Goal: Task Accomplishment & Management: Manage account settings

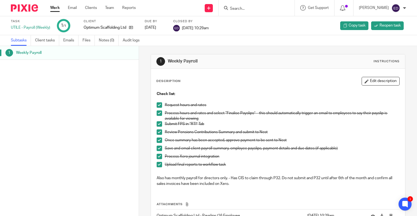
click at [252, 5] on form at bounding box center [258, 8] width 58 height 7
click at [262, 7] on input "Search" at bounding box center [253, 9] width 49 height 5
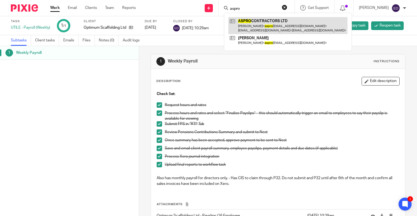
type input "aspro"
click at [262, 20] on link at bounding box center [287, 25] width 119 height 17
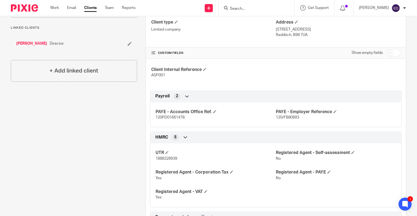
scroll to position [81, 0]
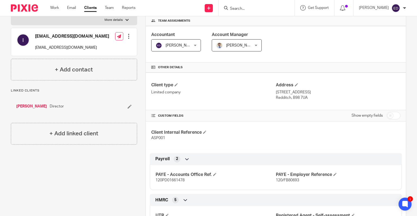
click at [393, 116] on input "checkbox" at bounding box center [393, 116] width 14 height 8
checkbox input "true"
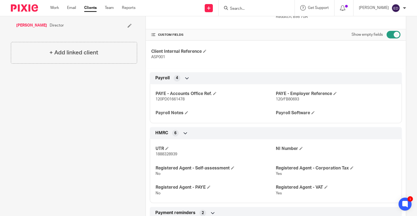
scroll to position [163, 0]
click at [208, 187] on span at bounding box center [208, 187] width 3 height 3
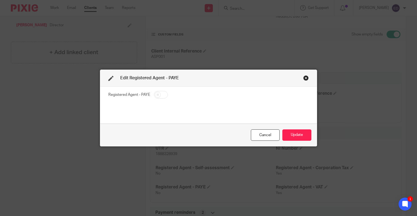
click at [158, 96] on input "checkbox" at bounding box center [161, 95] width 14 height 8
checkbox input "true"
click at [296, 138] on button "Update" at bounding box center [296, 136] width 29 height 12
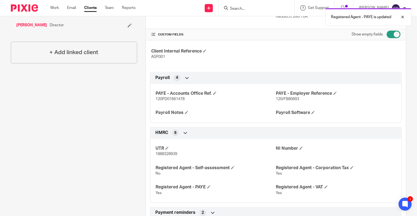
click at [280, 6] on div "Registered Agent - PAYE is updated" at bounding box center [309, 15] width 203 height 21
click at [273, 11] on div "Registered Agent - PAYE is updated" at bounding box center [309, 15] width 203 height 21
click at [404, 19] on div at bounding box center [398, 17] width 15 height 7
click at [244, 7] on div "Registered Agent - PAYE is updated" at bounding box center [309, 15] width 203 height 21
click at [246, 10] on input "Search" at bounding box center [253, 9] width 49 height 5
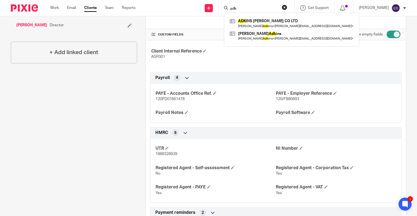
type input "adk"
click button "submit" at bounding box center [0, 0] width 0 height 0
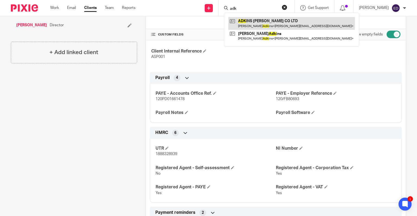
click at [254, 21] on link at bounding box center [291, 23] width 126 height 12
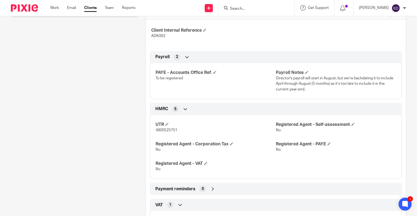
scroll to position [190, 0]
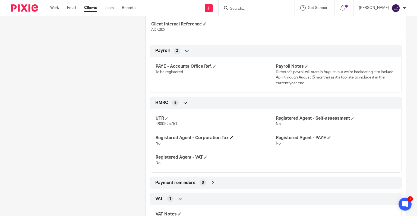
click at [228, 137] on h4 "Registered Agent - Corporation Tax" at bounding box center [215, 138] width 120 height 6
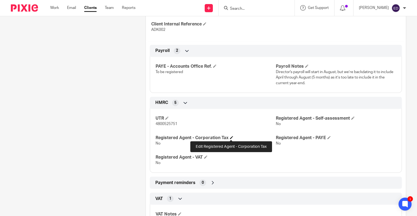
click at [231, 138] on span at bounding box center [231, 137] width 3 height 3
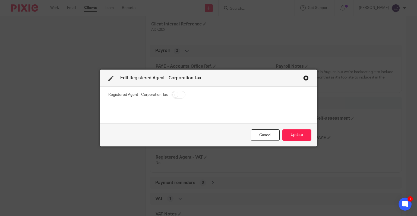
click at [171, 93] on input "checkbox" at bounding box center [178, 95] width 14 height 8
checkbox input "true"
click at [298, 133] on button "Update" at bounding box center [296, 136] width 29 height 12
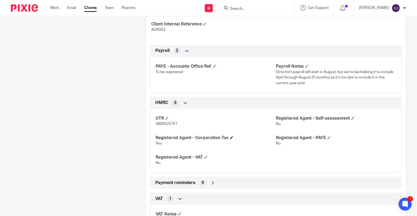
scroll to position [217, 0]
